Goal: Information Seeking & Learning: Learn about a topic

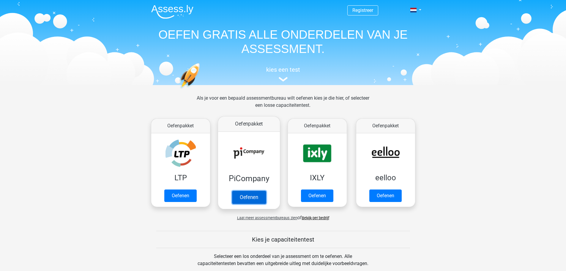
click at [246, 197] on link "Oefenen" at bounding box center [249, 196] width 34 height 13
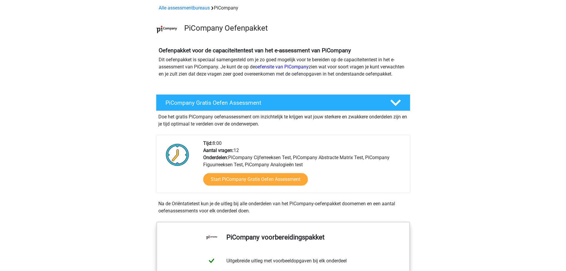
scroll to position [59, 0]
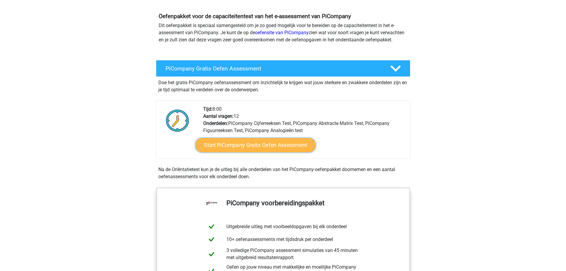
click at [244, 152] on link "Start PiCompany Gratis Oefen Assessment" at bounding box center [255, 145] width 120 height 14
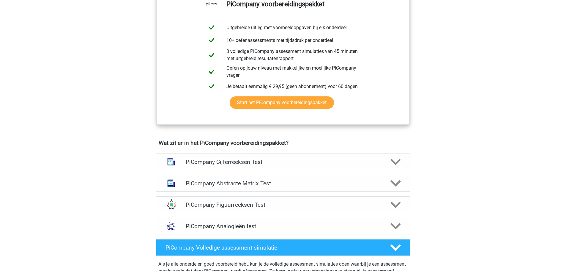
scroll to position [267, 0]
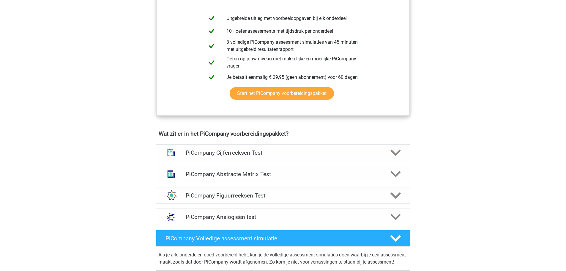
click at [207, 199] on h4 "PiCompany Figuurreeksen Test" at bounding box center [283, 195] width 195 height 7
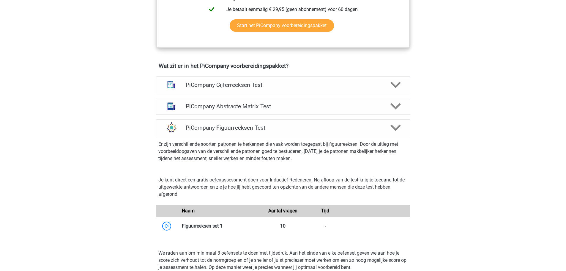
scroll to position [386, 0]
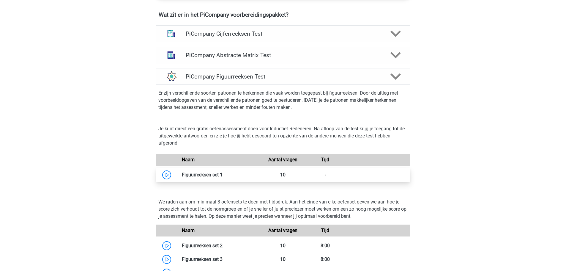
click at [223, 177] on link at bounding box center [223, 175] width 0 height 6
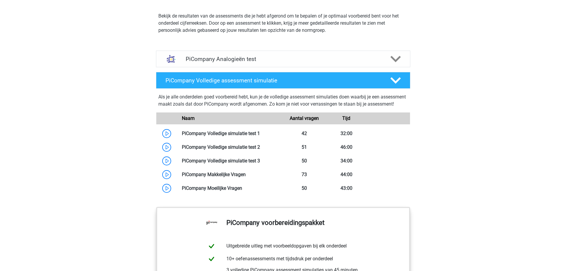
scroll to position [713, 0]
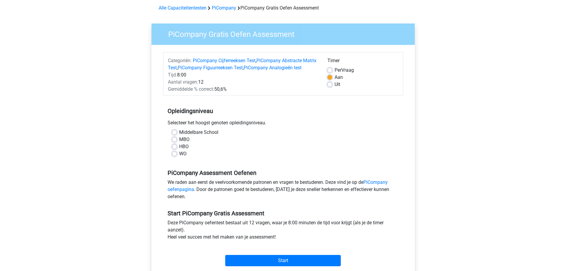
scroll to position [59, 0]
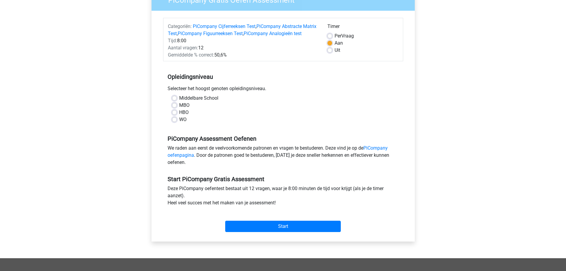
click at [185, 116] on label "HBO" at bounding box center [184, 112] width 10 height 7
click at [177, 115] on input "HBO" at bounding box center [174, 112] width 5 height 6
radio input "true"
click at [280, 232] on input "Start" at bounding box center [283, 226] width 116 height 11
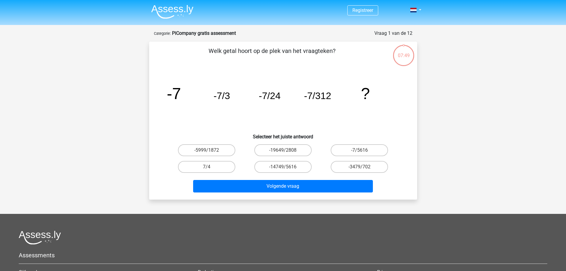
click at [209, 150] on input "-5999/1872" at bounding box center [209, 152] width 4 height 4
radio input "true"
click at [353, 146] on label "-7/5616" at bounding box center [359, 150] width 57 height 12
click at [360, 150] on input "-7/5616" at bounding box center [362, 152] width 4 height 4
radio input "true"
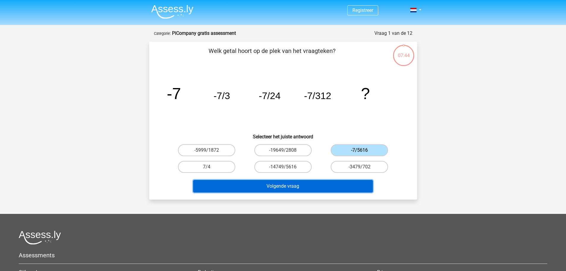
click at [311, 187] on button "Volgende vraag" at bounding box center [283, 186] width 180 height 12
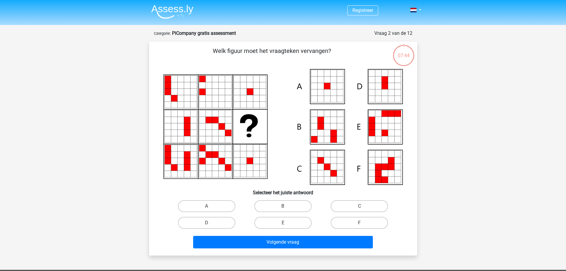
scroll to position [30, 0]
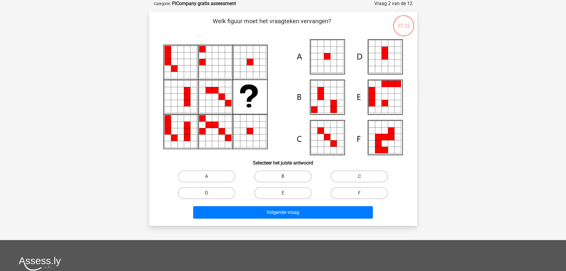
click at [325, 58] on icon at bounding box center [327, 56] width 7 height 7
click at [218, 178] on label "A" at bounding box center [206, 176] width 57 height 12
click at [210, 178] on input "A" at bounding box center [209, 178] width 4 height 4
radio input "true"
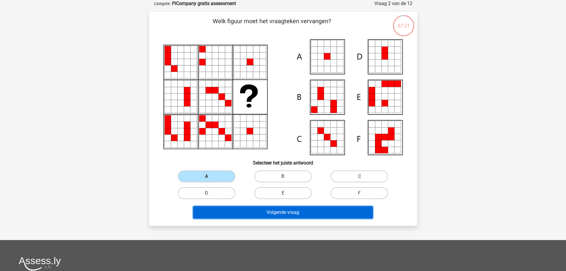
click at [268, 209] on button "Volgende vraag" at bounding box center [283, 212] width 180 height 12
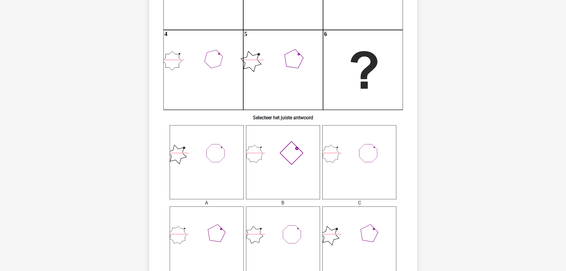
scroll to position [89, 0]
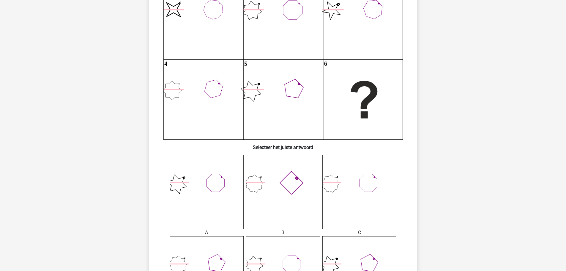
click at [219, 191] on icon at bounding box center [207, 192] width 74 height 74
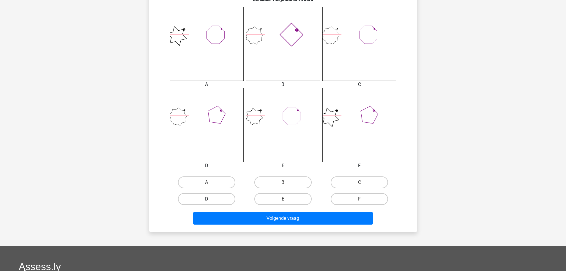
scroll to position [238, 0]
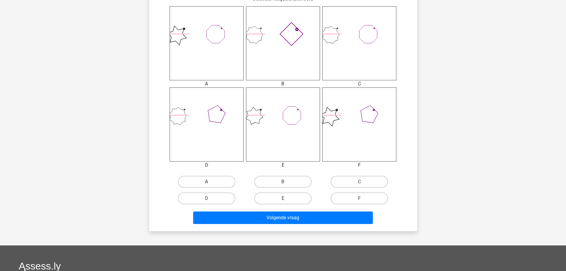
click at [216, 183] on label "A" at bounding box center [206, 182] width 57 height 12
click at [210, 183] on input "A" at bounding box center [209, 184] width 4 height 4
radio input "true"
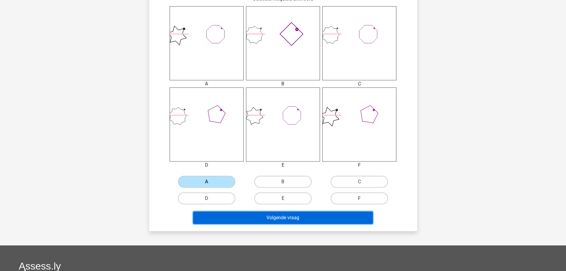
click at [260, 217] on button "Volgende vraag" at bounding box center [283, 217] width 180 height 12
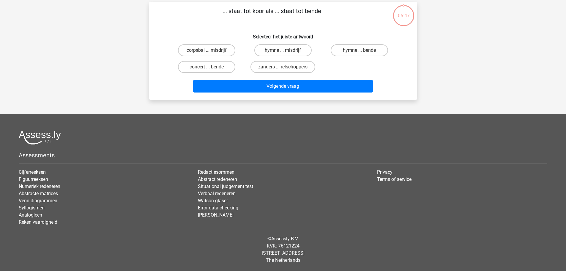
scroll to position [30, 0]
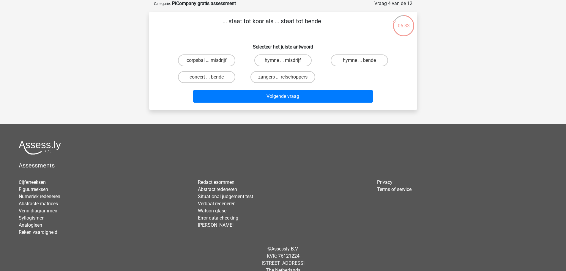
click at [285, 78] on input "zangers ... relschoppers" at bounding box center [285, 79] width 4 height 4
radio input "true"
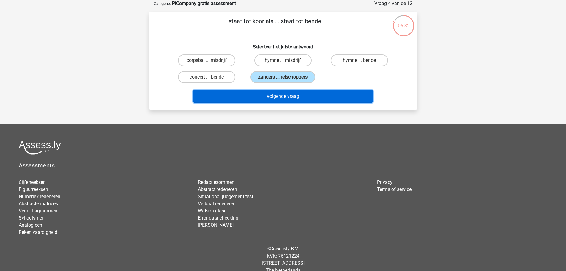
click at [284, 97] on button "Volgende vraag" at bounding box center [283, 96] width 180 height 12
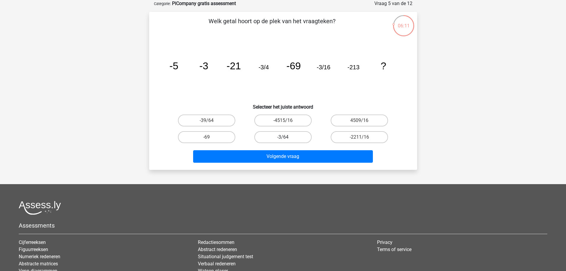
click at [270, 136] on label "-3/64" at bounding box center [282, 137] width 57 height 12
click at [283, 137] on input "-3/64" at bounding box center [285, 139] width 4 height 4
radio input "true"
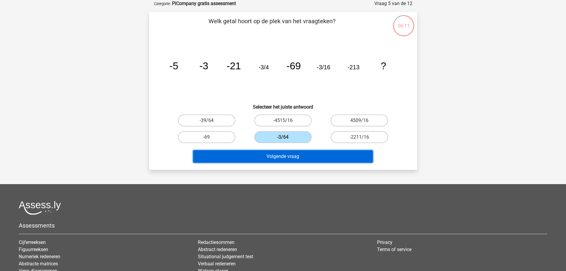
click at [276, 152] on button "Volgende vraag" at bounding box center [283, 156] width 180 height 12
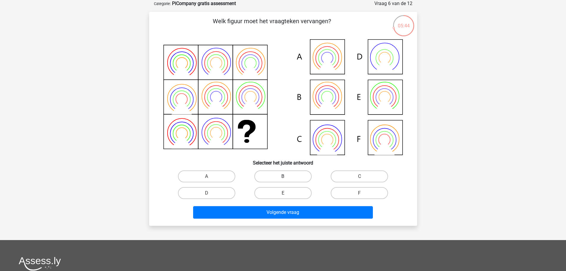
click at [289, 174] on label "B" at bounding box center [282, 176] width 57 height 12
click at [287, 176] on input "B" at bounding box center [285, 178] width 4 height 4
radio input "true"
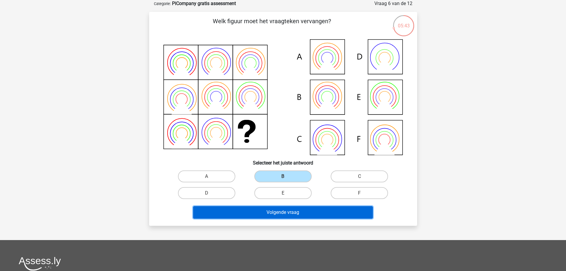
click at [295, 210] on button "Volgende vraag" at bounding box center [283, 212] width 180 height 12
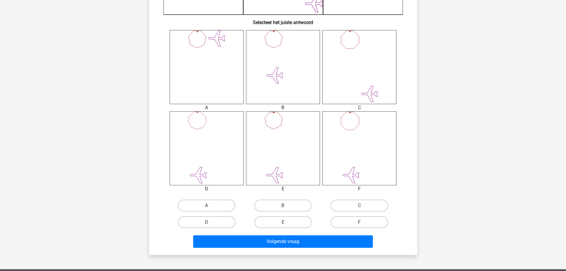
scroll to position [238, 0]
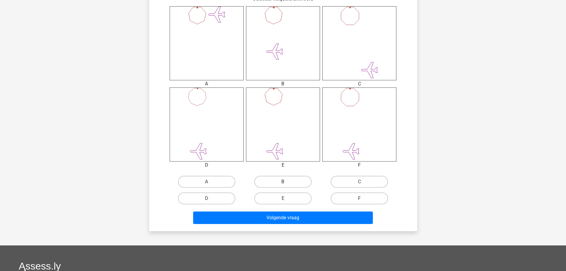
click at [275, 184] on label "B" at bounding box center [282, 182] width 57 height 12
click at [283, 184] on input "B" at bounding box center [285, 184] width 4 height 4
radio input "true"
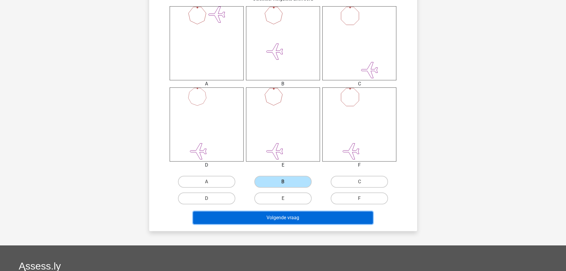
click at [272, 214] on button "Volgende vraag" at bounding box center [283, 217] width 180 height 12
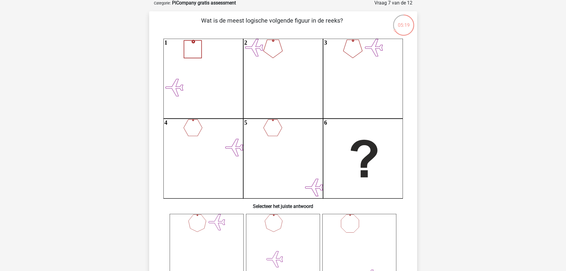
scroll to position [30, 0]
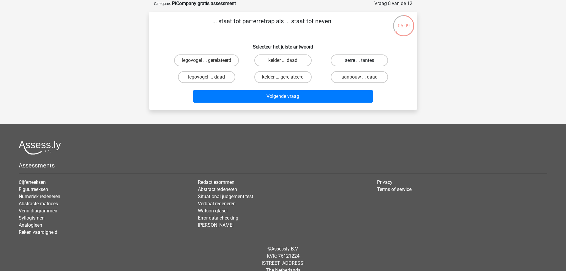
click at [355, 59] on label "serre ... tantes" at bounding box center [359, 60] width 57 height 12
click at [360, 60] on input "serre ... tantes" at bounding box center [362, 62] width 4 height 4
radio input "true"
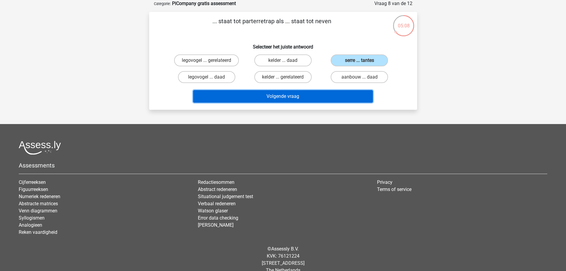
click at [309, 92] on button "Volgende vraag" at bounding box center [283, 96] width 180 height 12
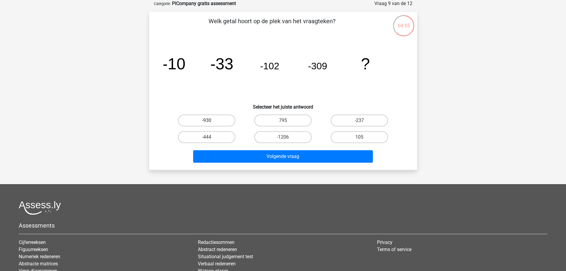
click at [215, 121] on label "-930" at bounding box center [206, 120] width 57 height 12
click at [210, 121] on input "-930" at bounding box center [209, 122] width 4 height 4
radio input "true"
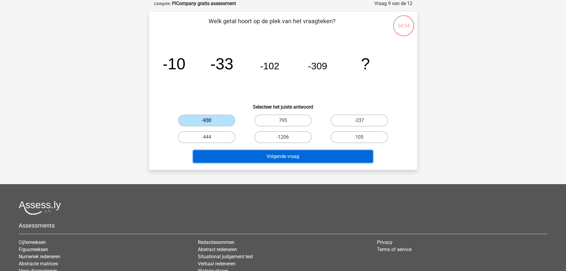
click at [298, 158] on button "Volgende vraag" at bounding box center [283, 156] width 180 height 12
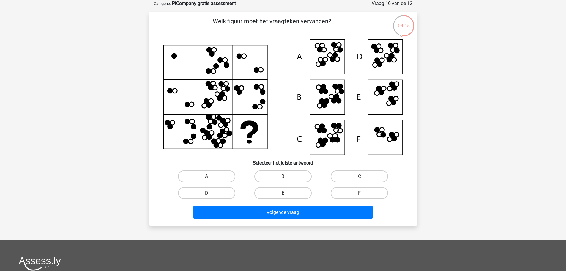
click at [358, 193] on label "F" at bounding box center [359, 193] width 57 height 12
click at [360, 193] on input "F" at bounding box center [362, 195] width 4 height 4
radio input "true"
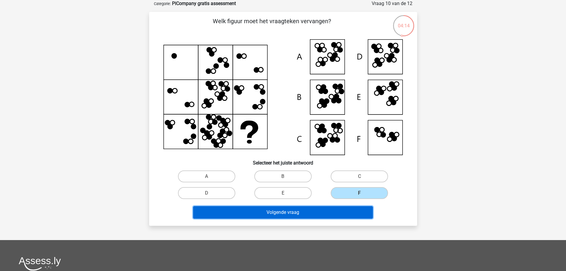
click at [338, 214] on button "Volgende vraag" at bounding box center [283, 212] width 180 height 12
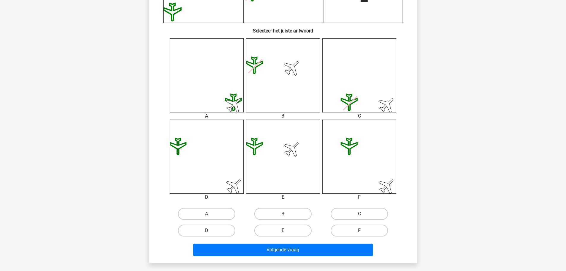
scroll to position [208, 0]
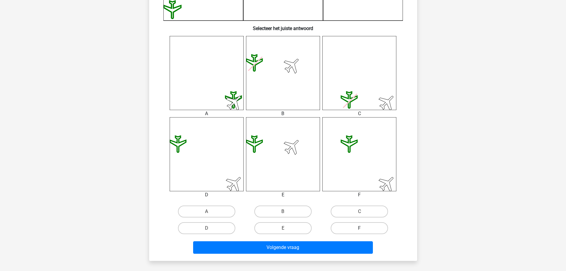
click at [368, 225] on label "F" at bounding box center [359, 228] width 57 height 12
click at [363, 228] on input "F" at bounding box center [362, 230] width 4 height 4
radio input "true"
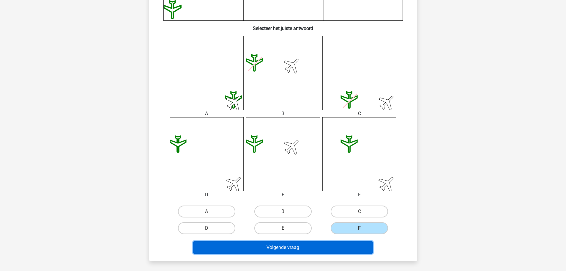
click at [340, 246] on button "Volgende vraag" at bounding box center [283, 247] width 180 height 12
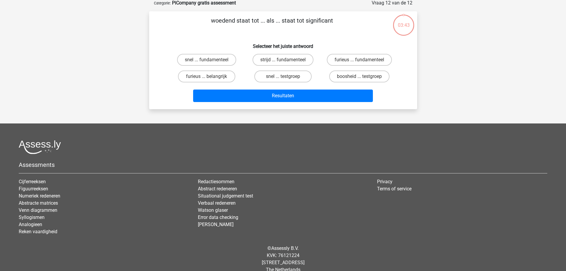
scroll to position [30, 0]
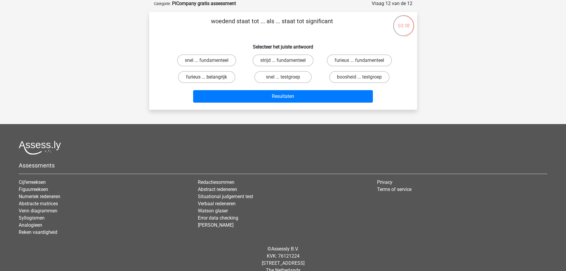
click at [216, 78] on label "furieus ... belangrijk" at bounding box center [206, 77] width 57 height 12
click at [210, 78] on input "furieus ... belangrijk" at bounding box center [209, 79] width 4 height 4
radio input "true"
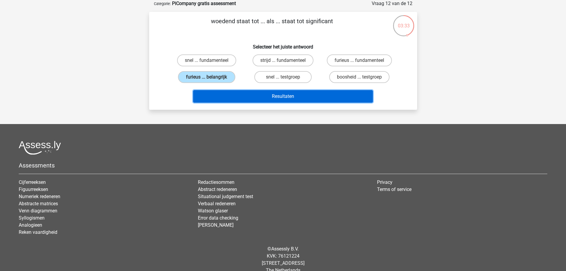
click at [293, 93] on button "Resultaten" at bounding box center [283, 96] width 180 height 12
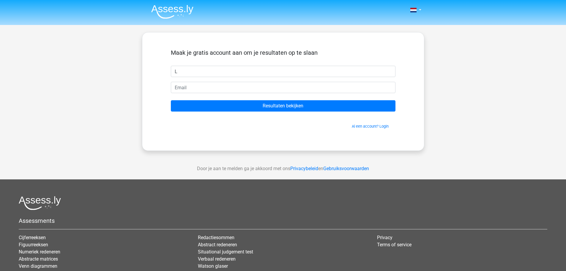
type input "[PERSON_NAME]"
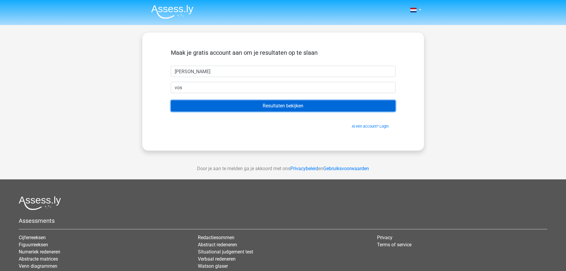
click at [279, 107] on input "Resultaten bekijken" at bounding box center [283, 105] width 225 height 11
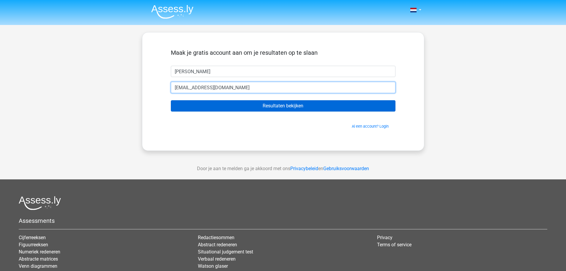
type input "[EMAIL_ADDRESS][DOMAIN_NAME]"
click at [171, 100] on input "Resultaten bekijken" at bounding box center [283, 105] width 225 height 11
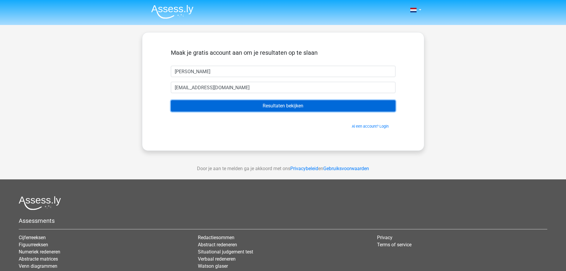
click at [267, 109] on input "Resultaten bekijken" at bounding box center [283, 105] width 225 height 11
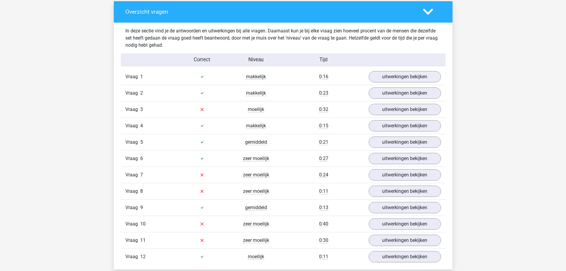
scroll to position [624, 0]
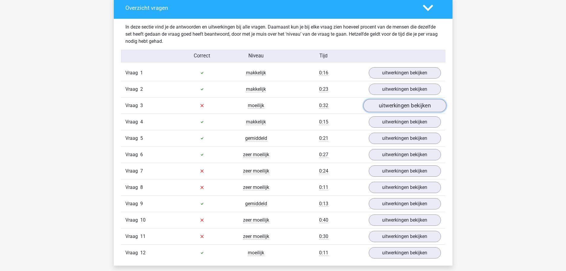
click at [392, 108] on link "uitwerkingen bekijken" at bounding box center [404, 105] width 83 height 13
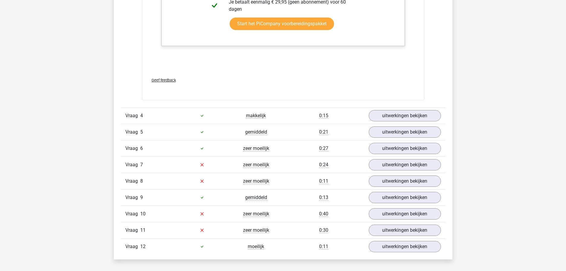
scroll to position [1248, 0]
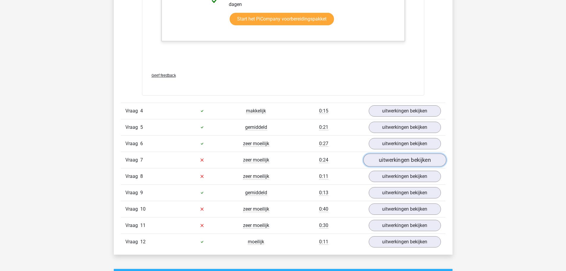
click at [399, 161] on link "uitwerkingen bekijken" at bounding box center [404, 159] width 83 height 13
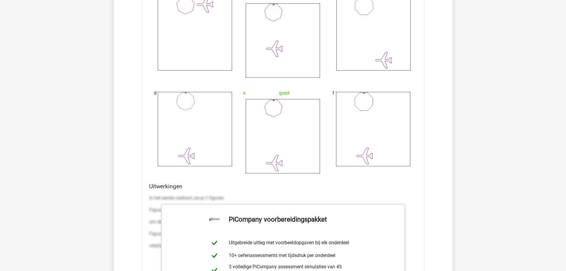
scroll to position [1694, 0]
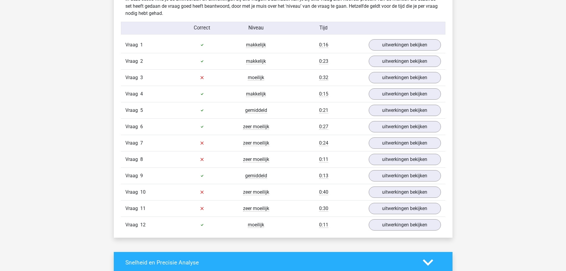
scroll to position [654, 0]
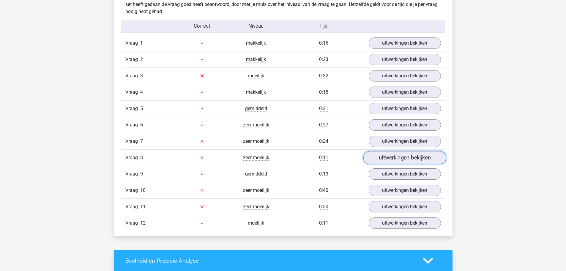
click at [382, 158] on link "uitwerkingen bekijken" at bounding box center [404, 157] width 83 height 13
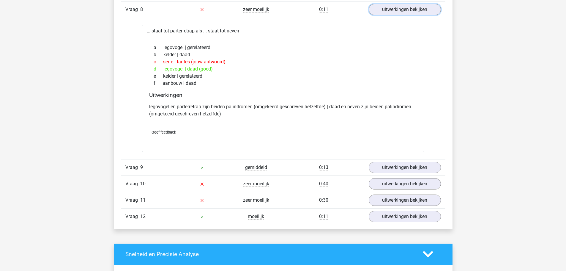
scroll to position [802, 0]
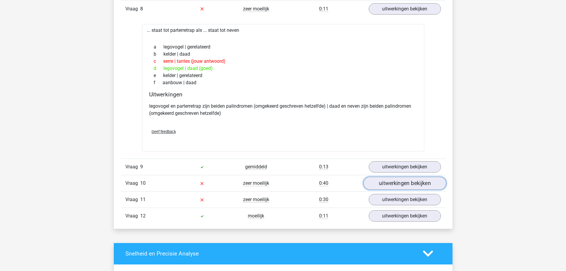
click at [388, 186] on link "uitwerkingen bekijken" at bounding box center [404, 183] width 83 height 13
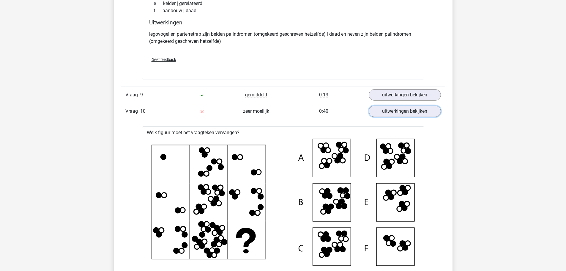
scroll to position [832, 0]
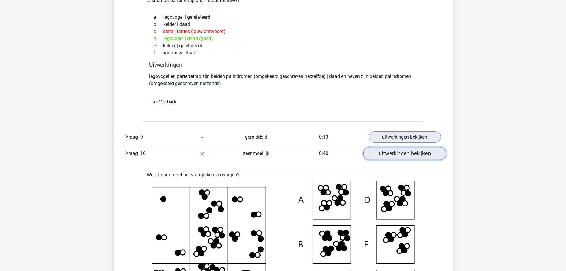
click at [384, 156] on link "uitwerkingen bekijken" at bounding box center [404, 153] width 83 height 13
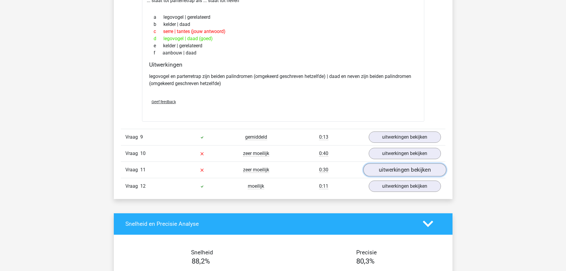
click at [388, 170] on link "uitwerkingen bekijken" at bounding box center [404, 169] width 83 height 13
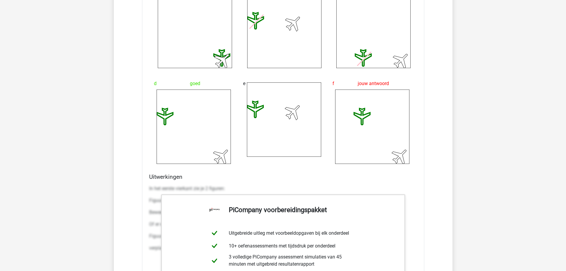
scroll to position [1308, 0]
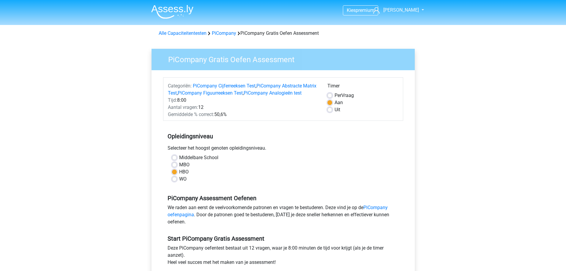
scroll to position [59, 0]
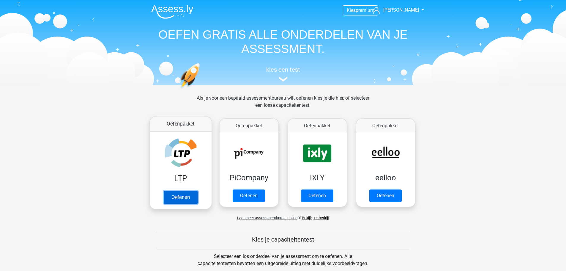
click at [176, 194] on link "Oefenen" at bounding box center [180, 196] width 34 height 13
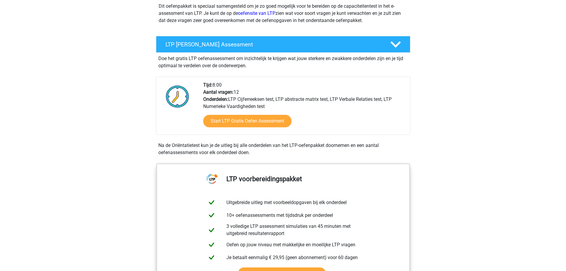
scroll to position [89, 0]
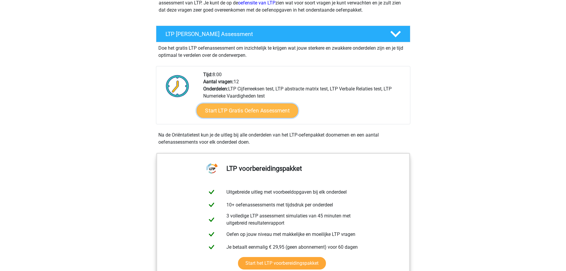
click at [242, 110] on link "Start LTP Gratis Oefen Assessment" at bounding box center [247, 110] width 102 height 14
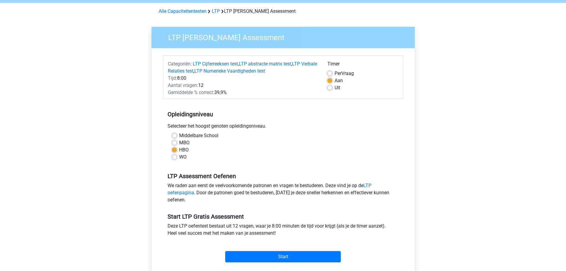
scroll to position [59, 0]
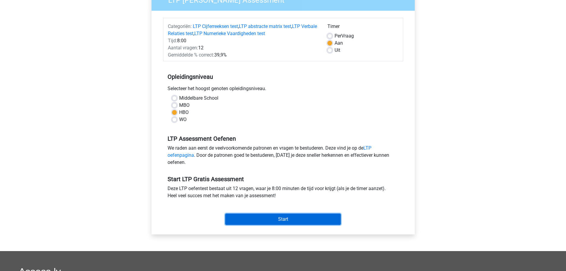
click at [300, 217] on input "Start" at bounding box center [283, 218] width 116 height 11
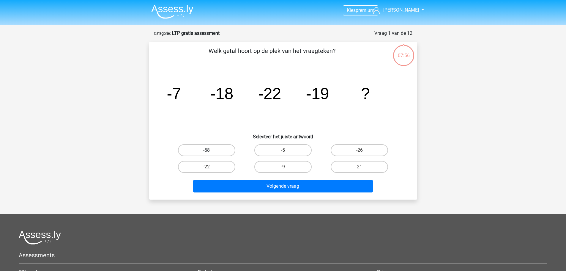
click at [212, 150] on label "-58" at bounding box center [206, 150] width 57 height 12
click at [210, 150] on input "-58" at bounding box center [209, 152] width 4 height 4
radio input "true"
click at [358, 149] on label "-26" at bounding box center [359, 150] width 57 height 12
click at [360, 150] on input "-26" at bounding box center [362, 152] width 4 height 4
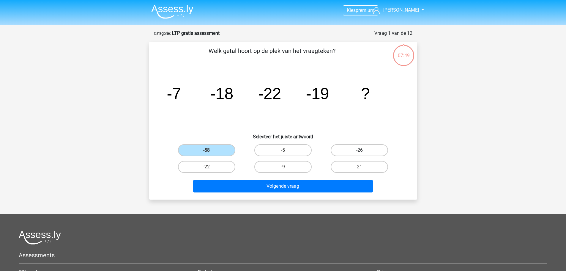
radio input "true"
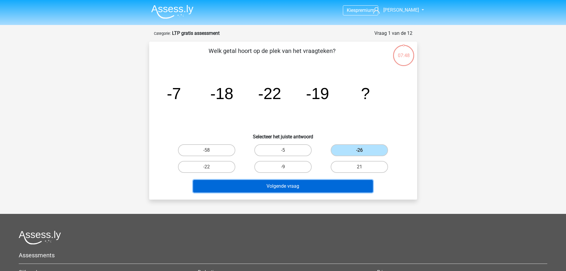
click at [305, 188] on button "Volgende vraag" at bounding box center [283, 186] width 180 height 12
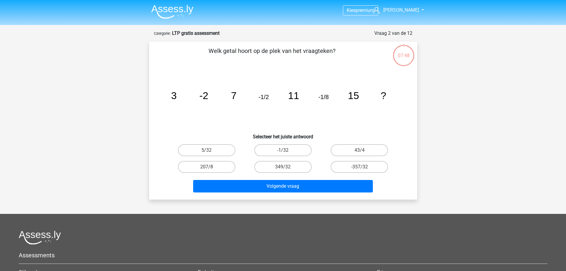
scroll to position [30, 0]
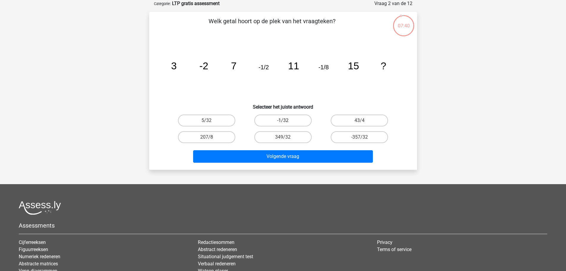
click at [287, 120] on label "-1/32" at bounding box center [282, 120] width 57 height 12
click at [287, 120] on input "-1/32" at bounding box center [285, 122] width 4 height 4
radio input "true"
click at [290, 166] on div "Welk getal hoort op de plek van het vraagteken? image/svg+xml 3 -2 7 -1/2 11 -1…" at bounding box center [283, 91] width 268 height 158
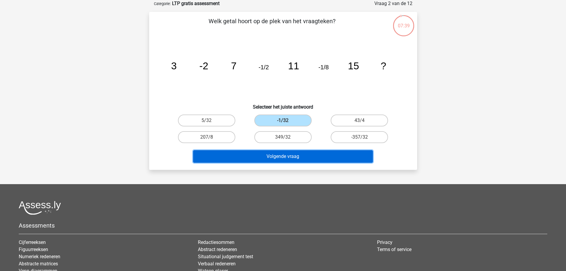
click at [293, 160] on button "Volgende vraag" at bounding box center [283, 156] width 180 height 12
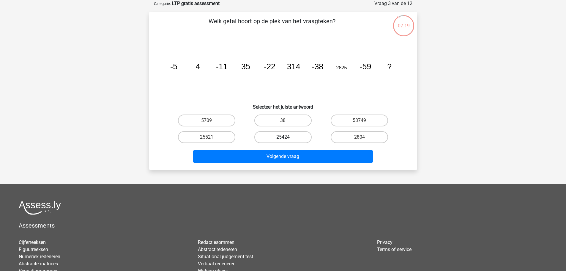
click at [274, 140] on label "25424" at bounding box center [282, 137] width 57 height 12
click at [283, 140] on input "25424" at bounding box center [285, 139] width 4 height 4
radio input "true"
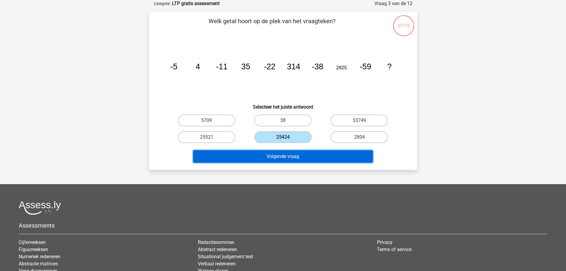
click at [283, 156] on button "Volgende vraag" at bounding box center [283, 156] width 180 height 12
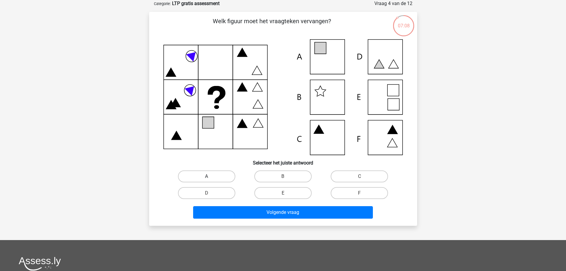
click at [225, 174] on label "A" at bounding box center [206, 176] width 57 height 12
click at [210, 176] on input "A" at bounding box center [209, 178] width 4 height 4
radio input "true"
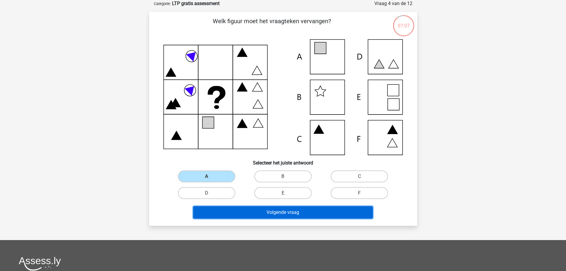
click at [274, 211] on button "Volgende vraag" at bounding box center [283, 212] width 180 height 12
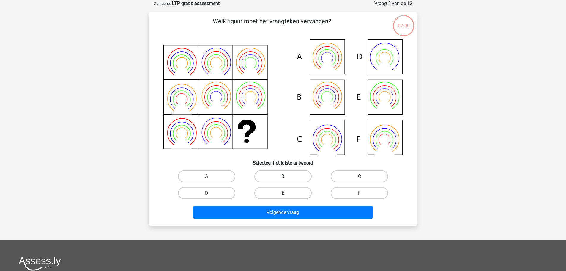
click at [288, 178] on label "B" at bounding box center [282, 176] width 57 height 12
click at [287, 178] on input "B" at bounding box center [285, 178] width 4 height 4
radio input "true"
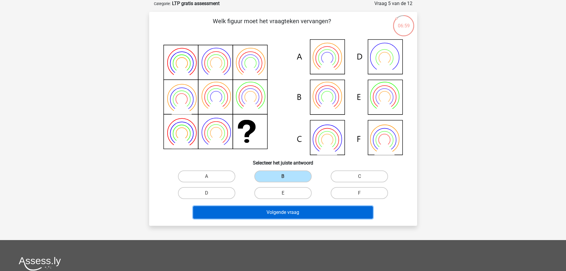
click at [298, 212] on button "Volgende vraag" at bounding box center [283, 212] width 180 height 12
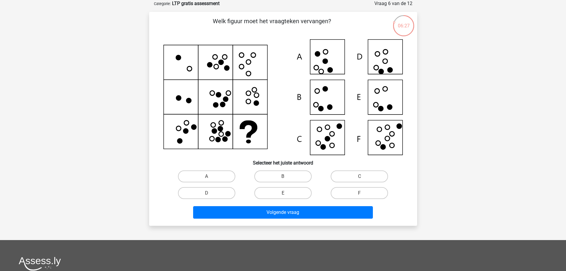
click at [388, 52] on icon at bounding box center [385, 52] width 5 height 5
click at [219, 191] on label "D" at bounding box center [206, 193] width 57 height 12
click at [210, 193] on input "D" at bounding box center [209, 195] width 4 height 4
radio input "true"
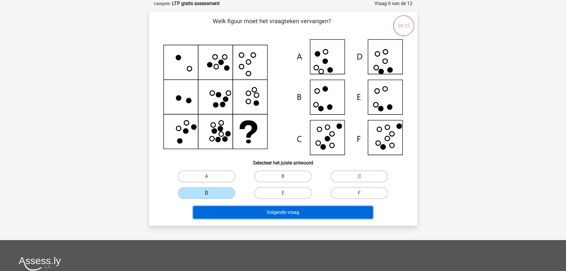
click at [267, 212] on button "Volgende vraag" at bounding box center [283, 212] width 180 height 12
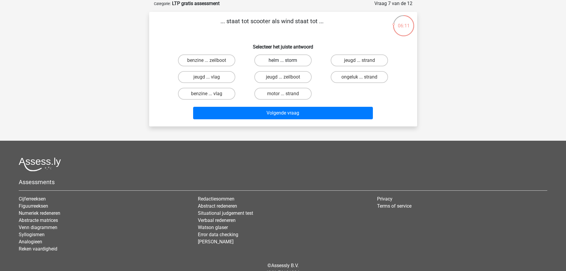
click at [288, 55] on label "helm ... storm" at bounding box center [282, 60] width 57 height 12
click at [287, 60] on input "helm ... storm" at bounding box center [285, 62] width 4 height 4
radio input "true"
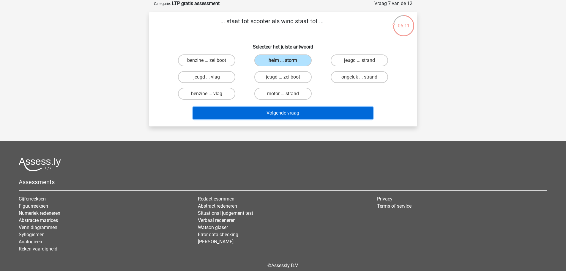
click at [287, 115] on button "Volgende vraag" at bounding box center [283, 113] width 180 height 12
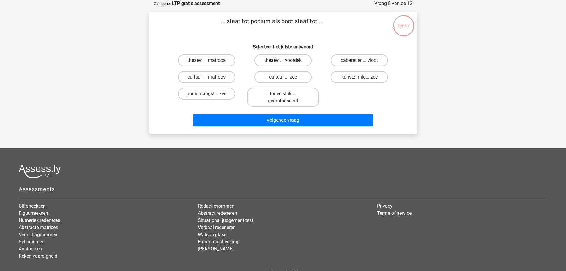
click at [276, 61] on label "theater ... voordek" at bounding box center [282, 60] width 57 height 12
click at [283, 61] on input "theater ... voordek" at bounding box center [285, 62] width 4 height 4
radio input "true"
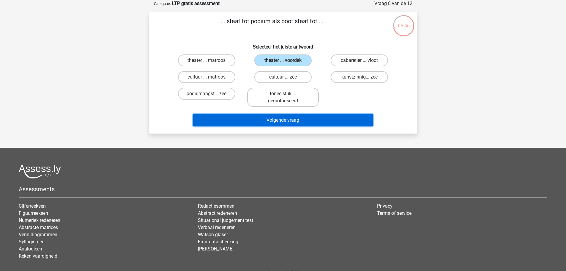
click at [285, 122] on button "Volgende vraag" at bounding box center [283, 120] width 180 height 12
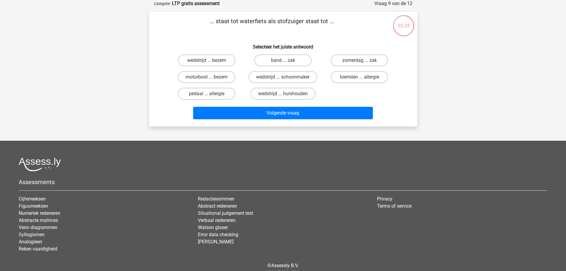
click at [207, 94] on input "pedaal ... allergie" at bounding box center [209, 96] width 4 height 4
radio input "true"
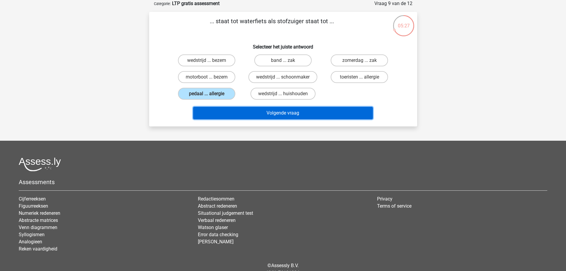
click at [240, 111] on button "Volgende vraag" at bounding box center [283, 113] width 180 height 12
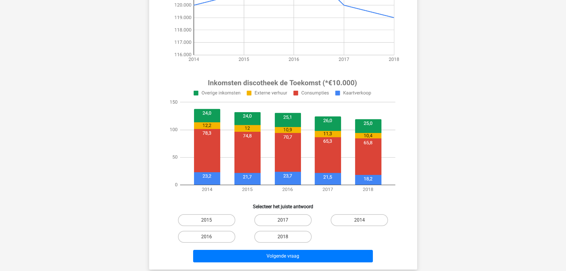
scroll to position [149, 0]
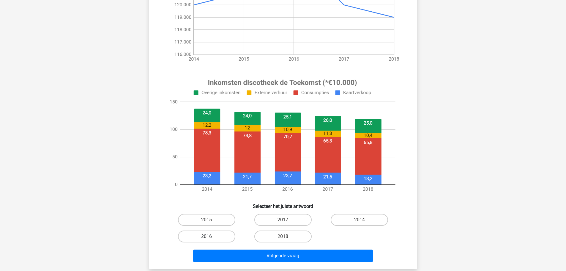
click at [229, 236] on label "2016" at bounding box center [206, 236] width 57 height 12
click at [210, 236] on input "2016" at bounding box center [209, 238] width 4 height 4
radio input "true"
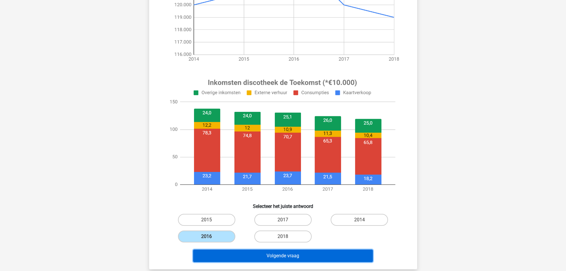
click at [284, 259] on button "Volgende vraag" at bounding box center [283, 255] width 180 height 12
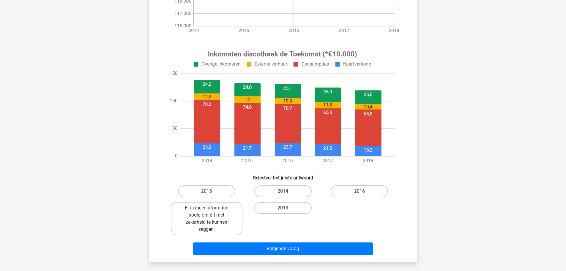
scroll to position [178, 0]
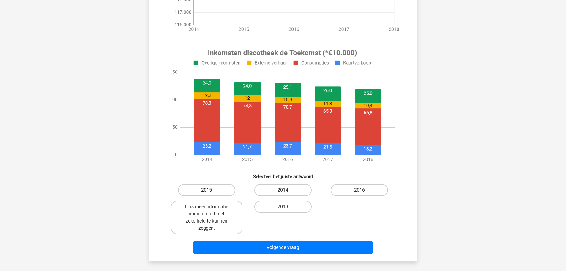
click at [222, 192] on label "2015" at bounding box center [206, 190] width 57 height 12
click at [210, 192] on input "2015" at bounding box center [209, 192] width 4 height 4
radio input "true"
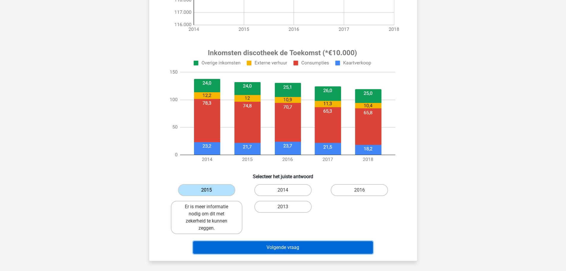
click at [284, 250] on button "Volgende vraag" at bounding box center [283, 247] width 180 height 12
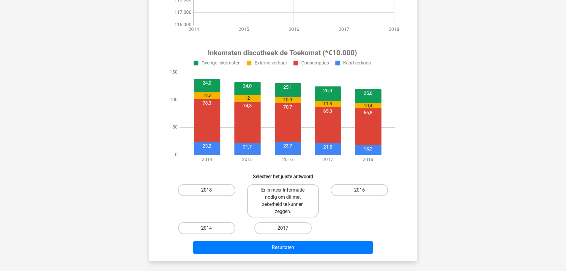
click at [211, 191] on label "2018" at bounding box center [206, 190] width 57 height 12
click at [210, 191] on input "2018" at bounding box center [209, 192] width 4 height 4
radio input "true"
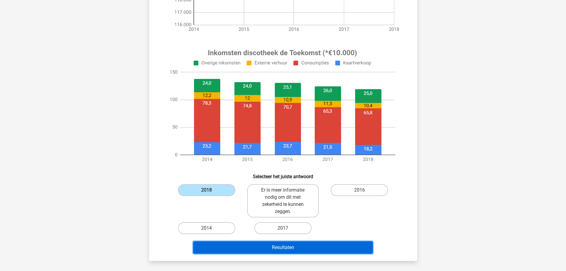
click at [284, 248] on button "Resultaten" at bounding box center [283, 247] width 180 height 12
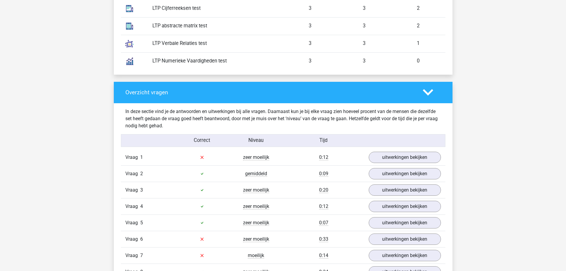
scroll to position [535, 0]
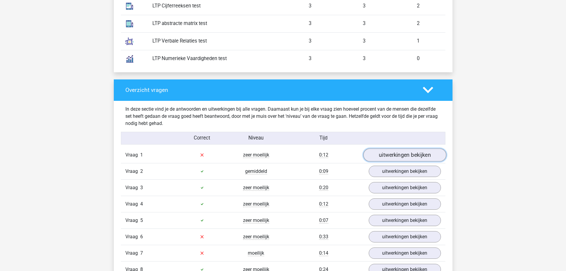
click at [403, 156] on link "uitwerkingen bekijken" at bounding box center [404, 154] width 83 height 13
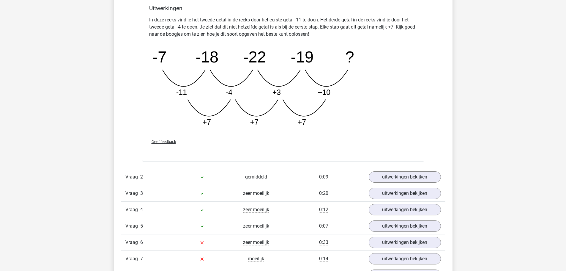
scroll to position [832, 0]
click at [419, 241] on link "uitwerkingen bekijken" at bounding box center [404, 243] width 83 height 13
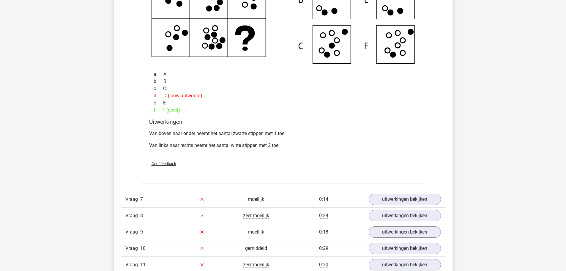
scroll to position [1218, 0]
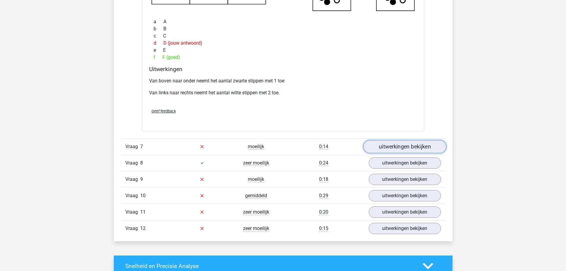
click at [412, 147] on link "uitwerkingen bekijken" at bounding box center [404, 146] width 83 height 13
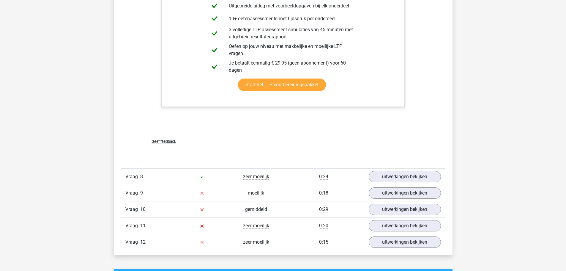
scroll to position [1516, 0]
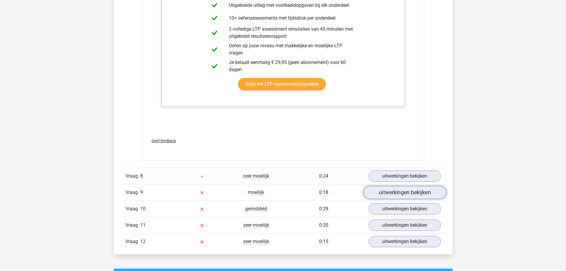
click at [392, 190] on link "uitwerkingen bekijken" at bounding box center [404, 192] width 83 height 13
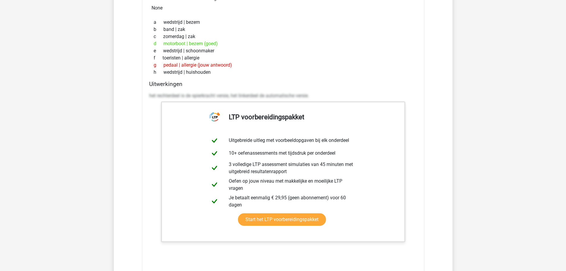
scroll to position [1813, 0]
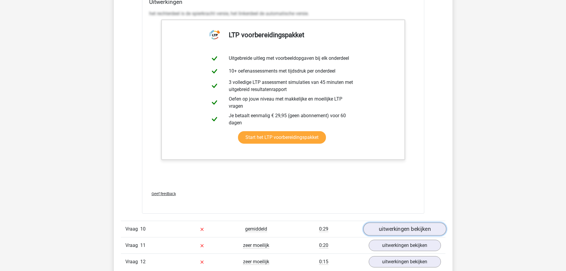
click at [413, 229] on link "uitwerkingen bekijken" at bounding box center [404, 228] width 83 height 13
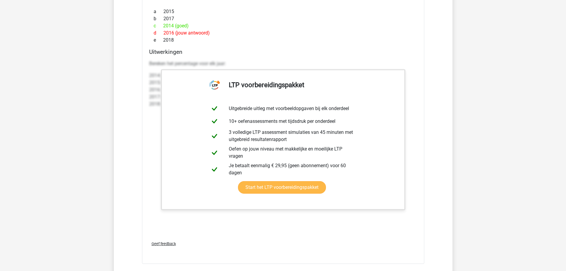
scroll to position [2467, 0]
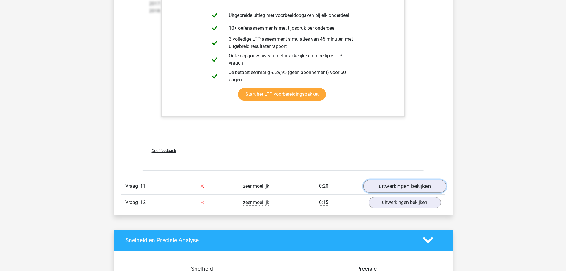
click at [381, 185] on link "uitwerkingen bekijken" at bounding box center [404, 186] width 83 height 13
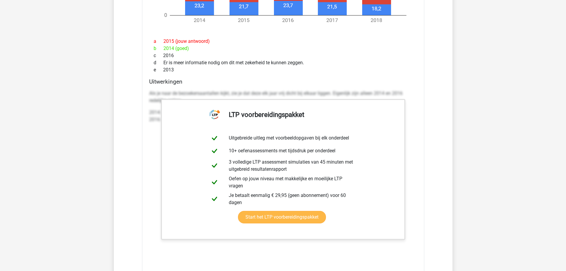
scroll to position [3061, 0]
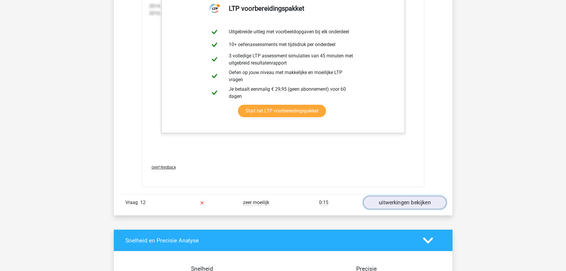
click at [382, 201] on link "uitwerkingen bekijken" at bounding box center [404, 202] width 83 height 13
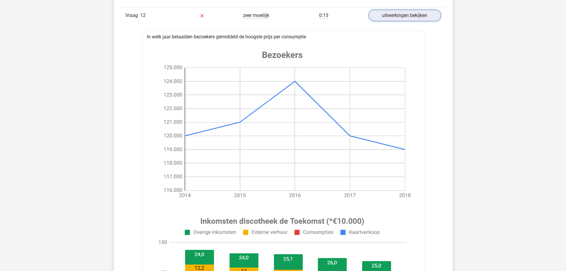
scroll to position [3180, 0]
